Goal: Task Accomplishment & Management: Manage account settings

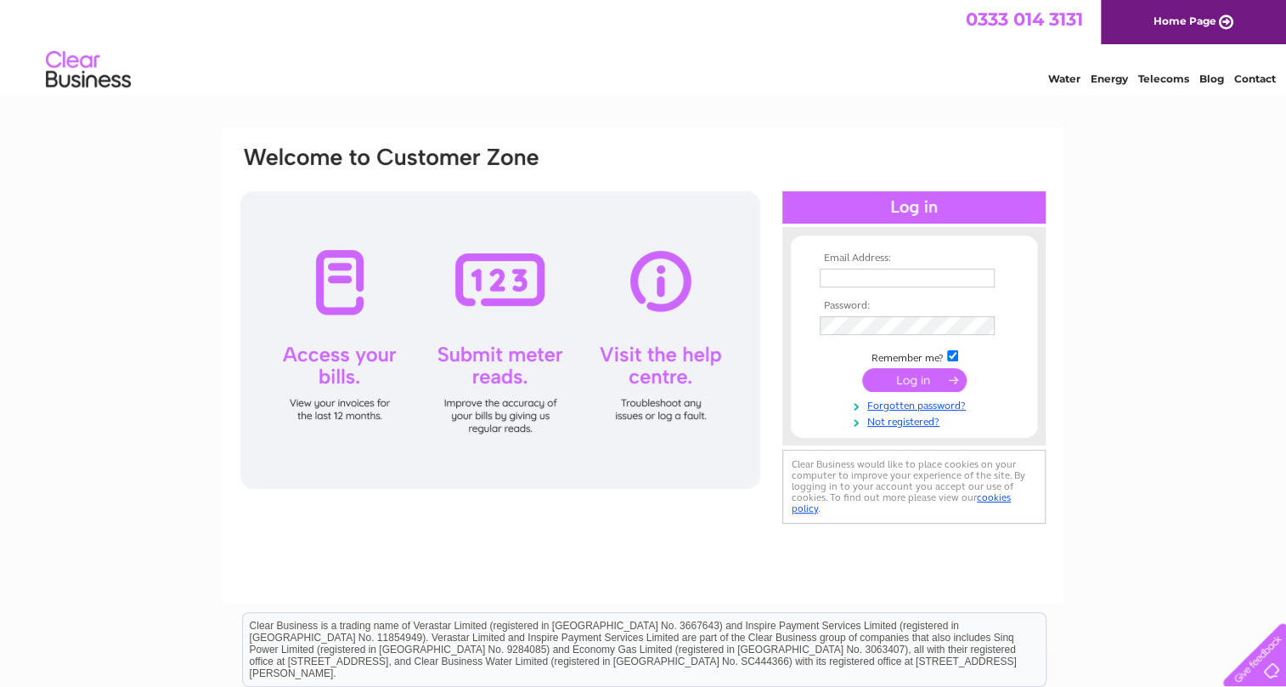
type input "email@cowfoldprecision.co.uk"
click at [914, 376] on input "submit" at bounding box center [914, 380] width 105 height 24
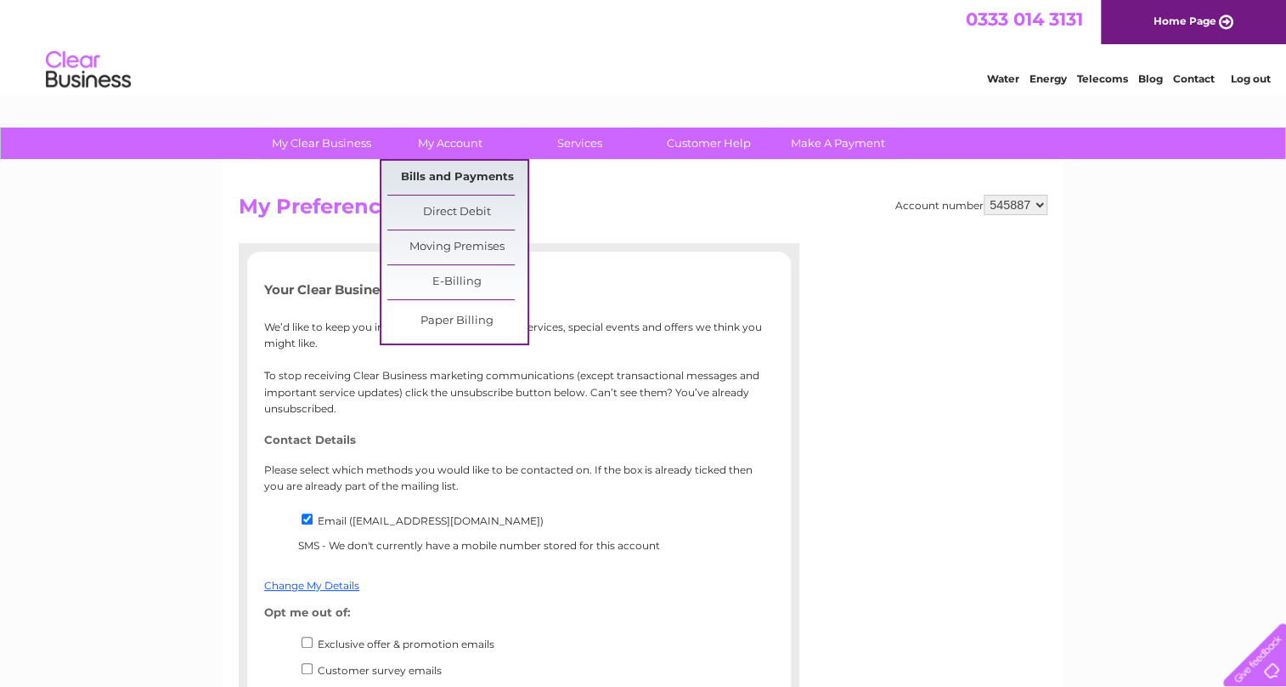
click at [449, 175] on link "Bills and Payments" at bounding box center [457, 178] width 140 height 34
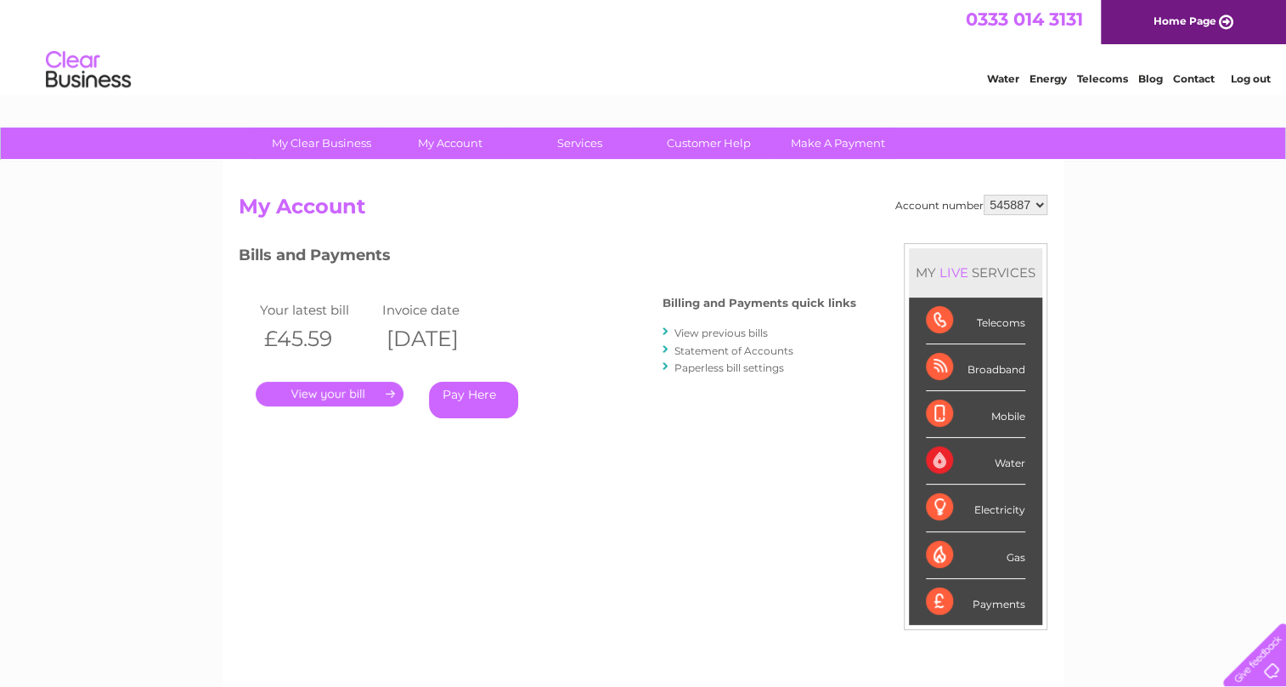
click at [370, 390] on link "." at bounding box center [330, 394] width 148 height 25
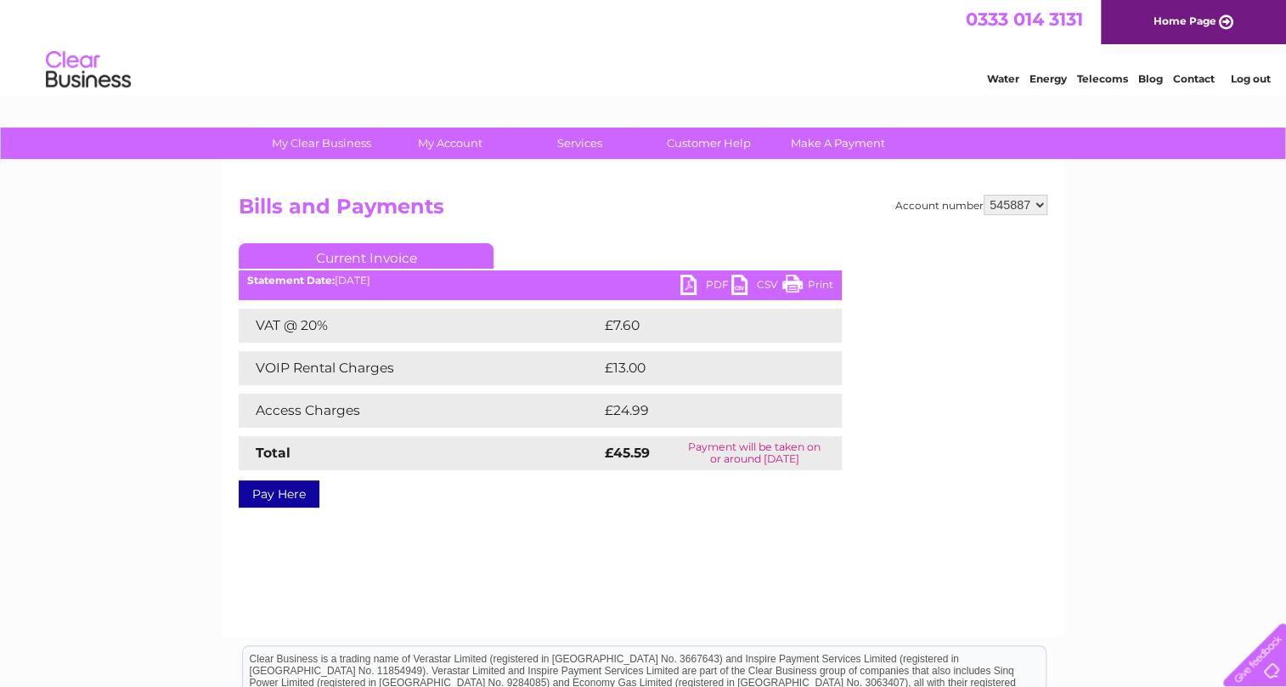
click at [703, 288] on link "PDF" at bounding box center [706, 286] width 51 height 25
